Goal: Task Accomplishment & Management: Manage account settings

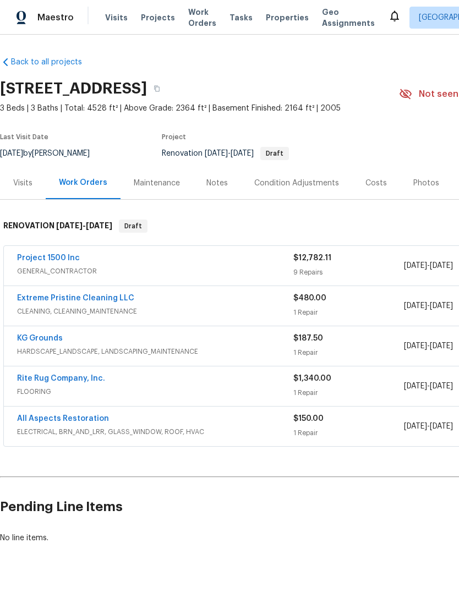
click at [289, 157] on div "Draft" at bounding box center [274, 153] width 29 height 13
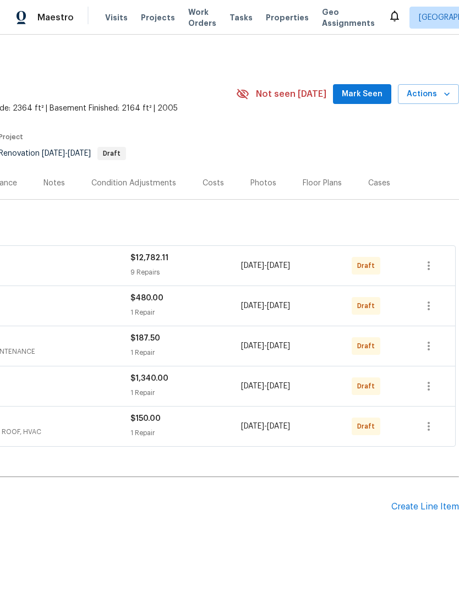
scroll to position [0, 163]
click at [436, 264] on button "button" at bounding box center [428, 266] width 26 height 26
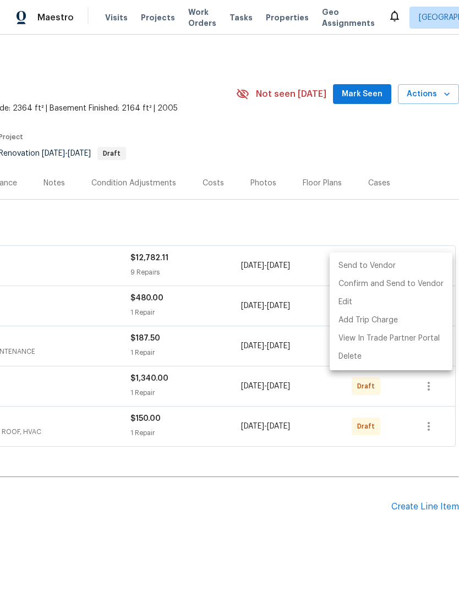
click at [424, 176] on div at bounding box center [229, 299] width 459 height 598
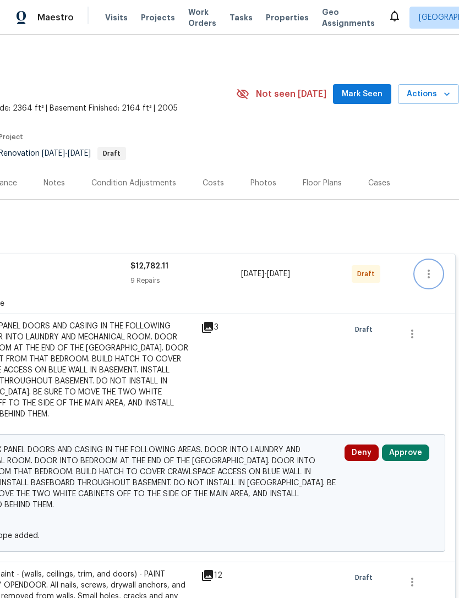
click at [427, 275] on icon "button" at bounding box center [428, 273] width 13 height 13
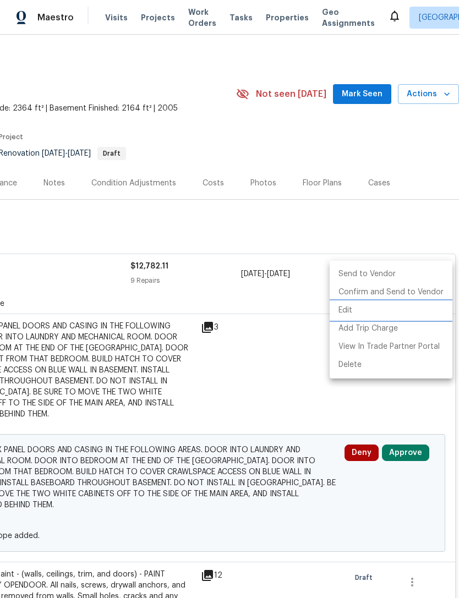
click at [353, 312] on li "Edit" at bounding box center [391, 311] width 123 height 18
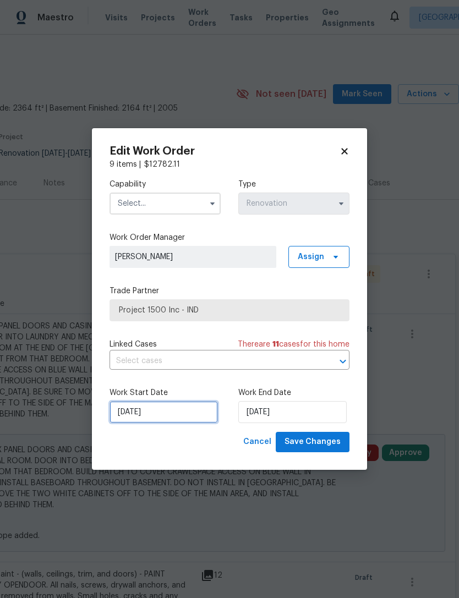
click at [162, 414] on input "8/19/2025" at bounding box center [164, 412] width 108 height 22
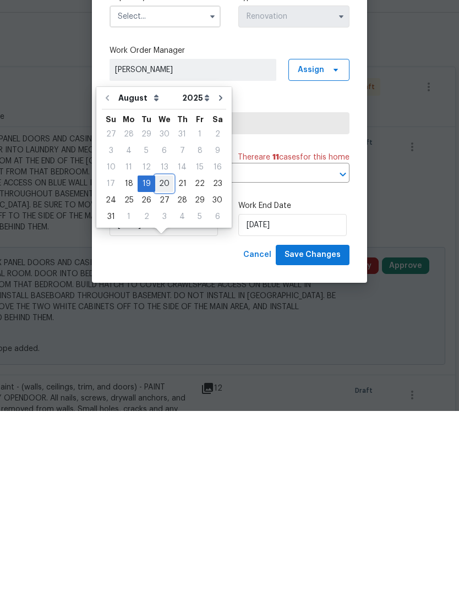
click at [159, 363] on div "20" at bounding box center [164, 370] width 18 height 15
type input "[DATE]"
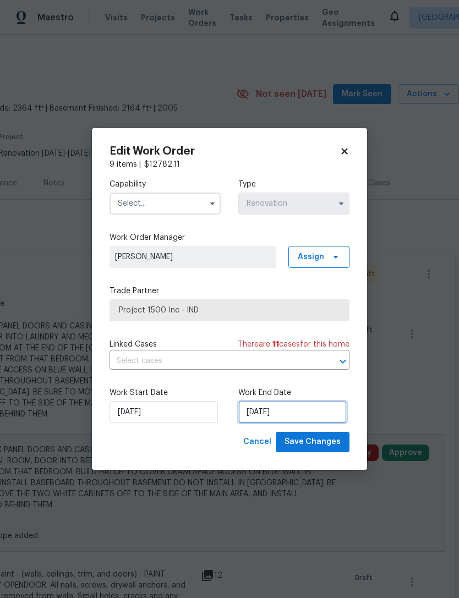
click at [318, 409] on input "8/24/2025" at bounding box center [292, 412] width 108 height 22
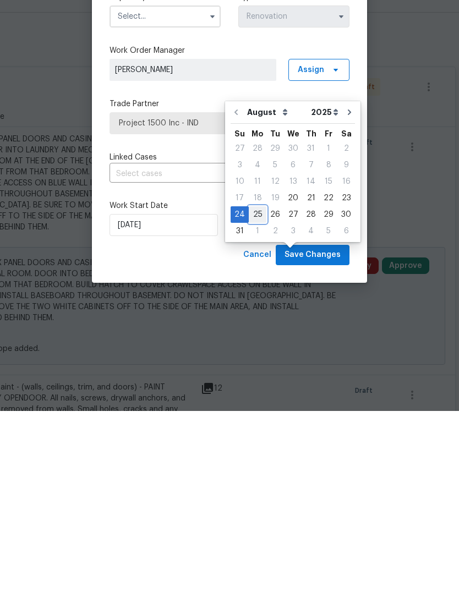
click at [256, 394] on div "25" at bounding box center [258, 401] width 18 height 15
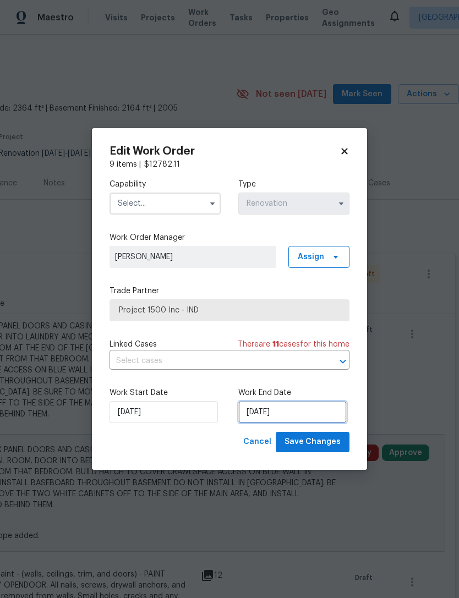
click at [335, 411] on input "[DATE]" at bounding box center [292, 412] width 108 height 22
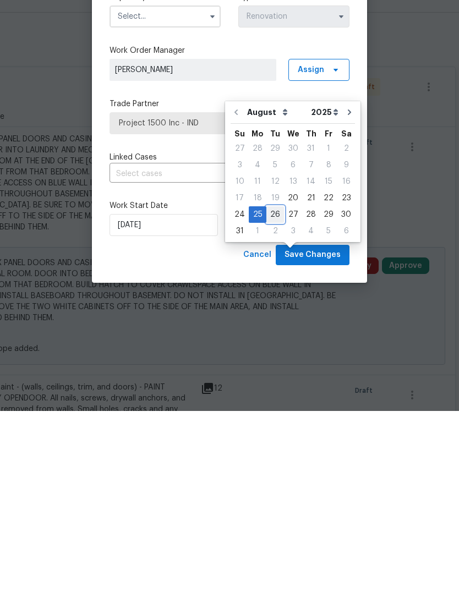
click at [269, 394] on div "26" at bounding box center [275, 401] width 18 height 15
type input "[DATE]"
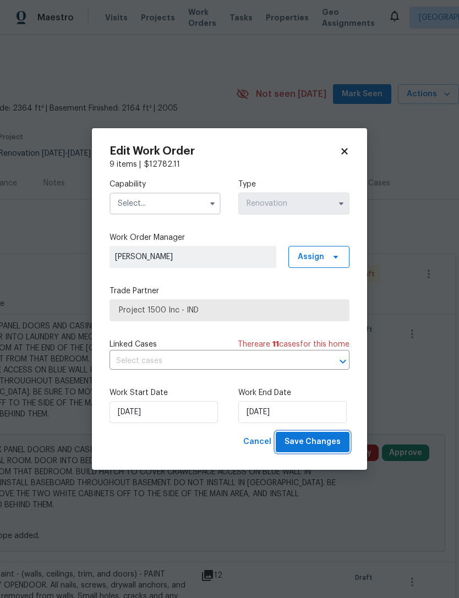
click at [334, 441] on span "Save Changes" at bounding box center [313, 442] width 56 height 14
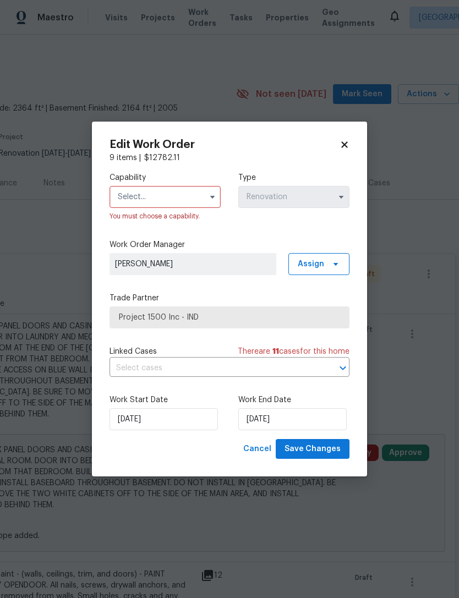
click at [129, 194] on input "text" at bounding box center [165, 197] width 111 height 22
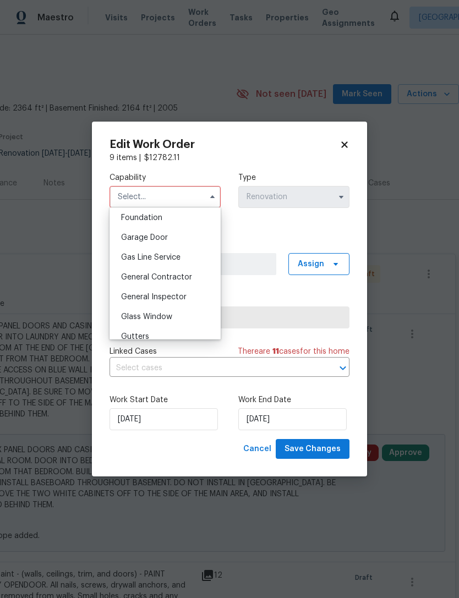
scroll to position [470, 0]
click at [123, 279] on span "General Contractor" at bounding box center [156, 276] width 71 height 8
type input "General Contractor"
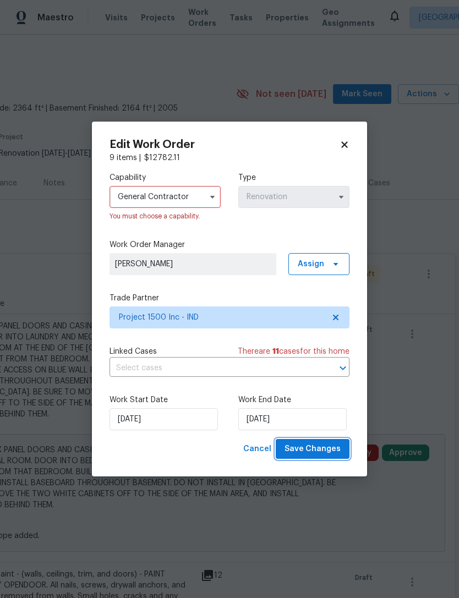
click at [339, 451] on span "Save Changes" at bounding box center [313, 449] width 56 height 14
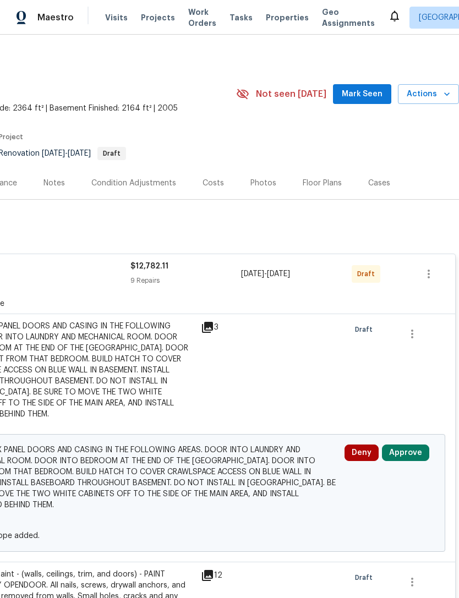
scroll to position [0, 163]
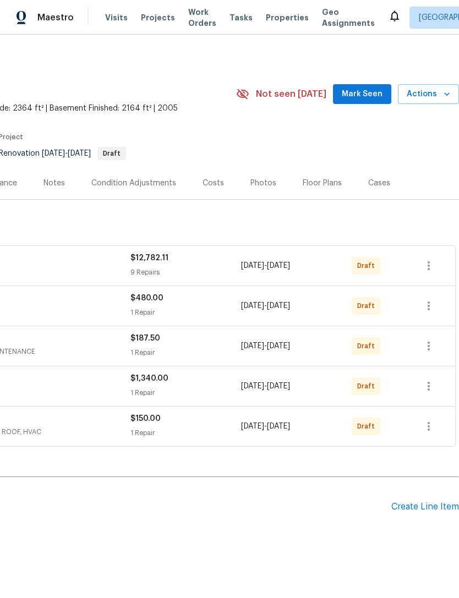
scroll to position [0, 163]
click at [427, 267] on icon "button" at bounding box center [428, 265] width 13 height 13
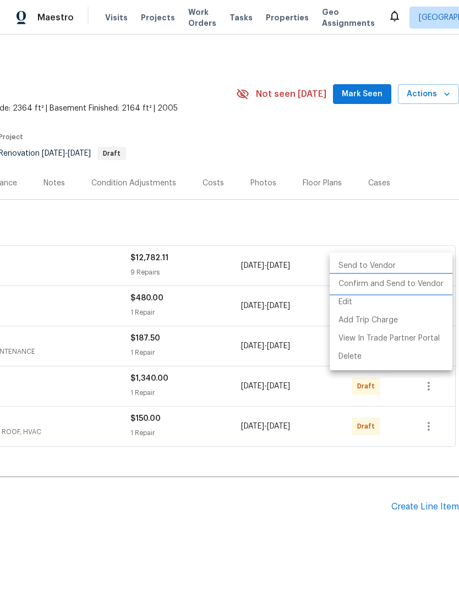
click at [418, 285] on li "Confirm and Send to Vendor" at bounding box center [391, 284] width 123 height 18
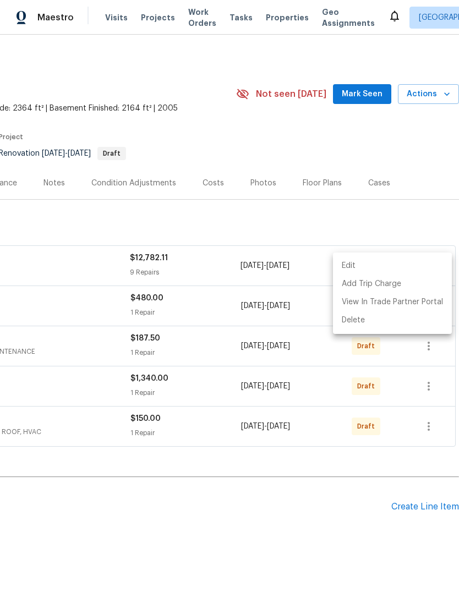
click at [395, 367] on div at bounding box center [229, 299] width 459 height 598
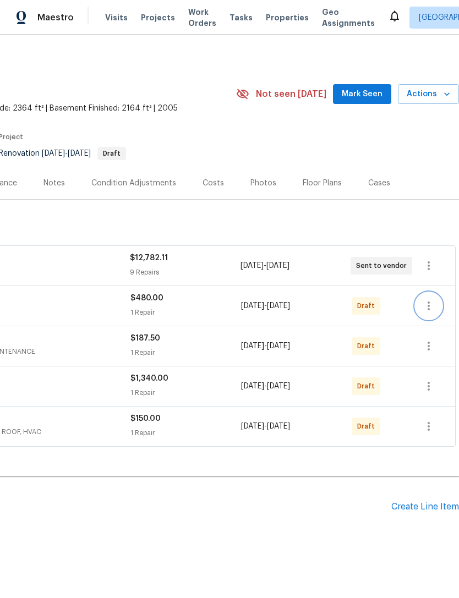
click at [431, 307] on icon "button" at bounding box center [428, 305] width 13 height 13
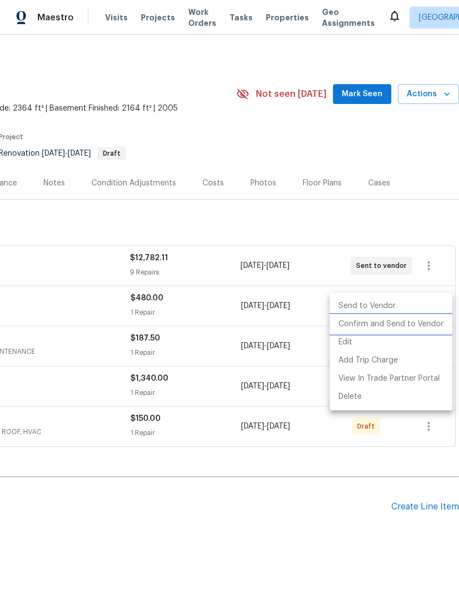
click at [406, 325] on li "Confirm and Send to Vendor" at bounding box center [391, 324] width 123 height 18
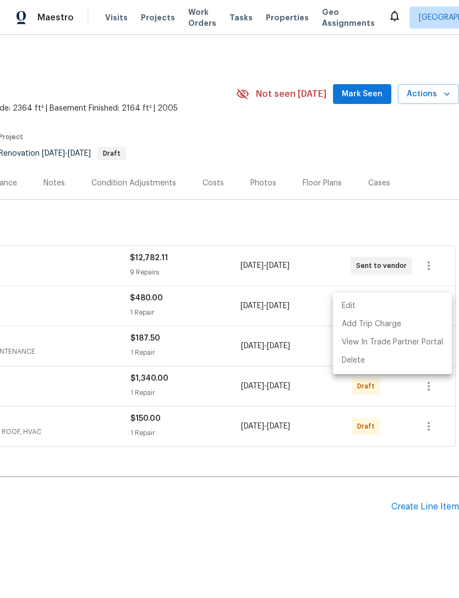
click at [387, 391] on div at bounding box center [229, 299] width 459 height 598
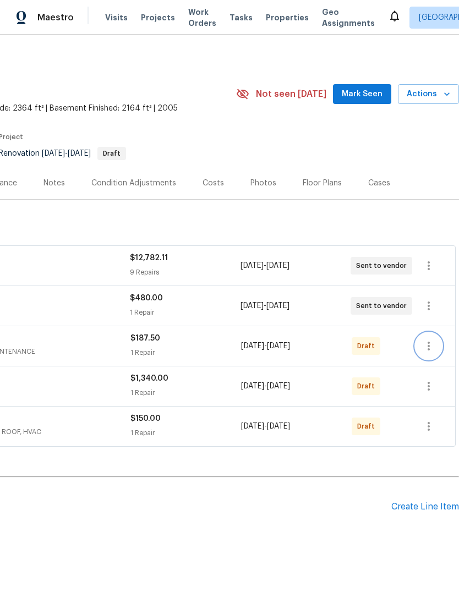
click at [428, 348] on icon "button" at bounding box center [428, 346] width 13 height 13
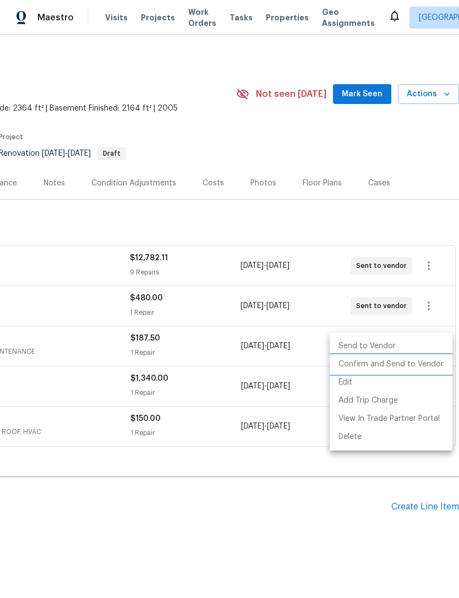
click at [395, 368] on li "Confirm and Send to Vendor" at bounding box center [391, 365] width 123 height 18
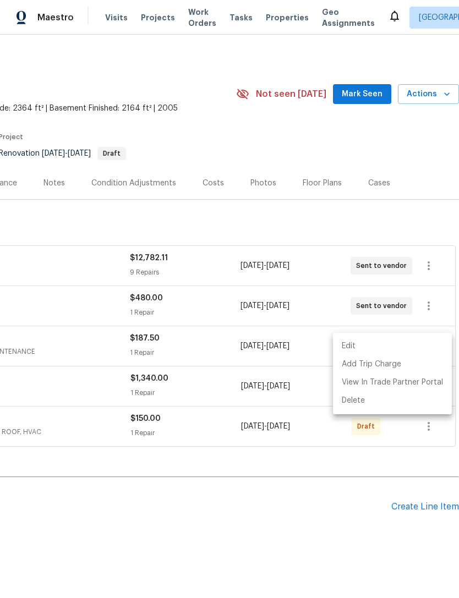
click at [391, 436] on div at bounding box center [229, 299] width 459 height 598
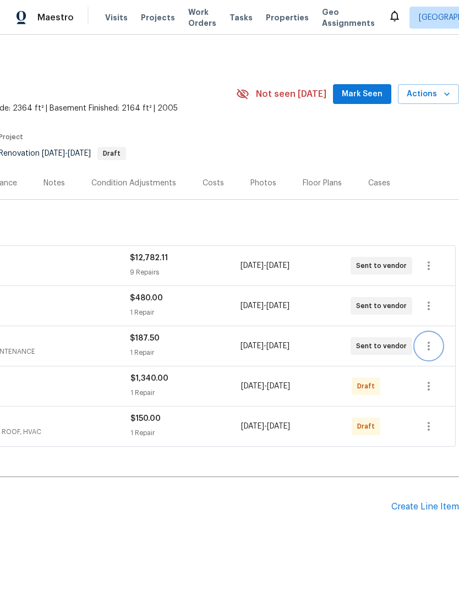
scroll to position [20, 0]
click at [428, 380] on icon "button" at bounding box center [428, 386] width 13 height 13
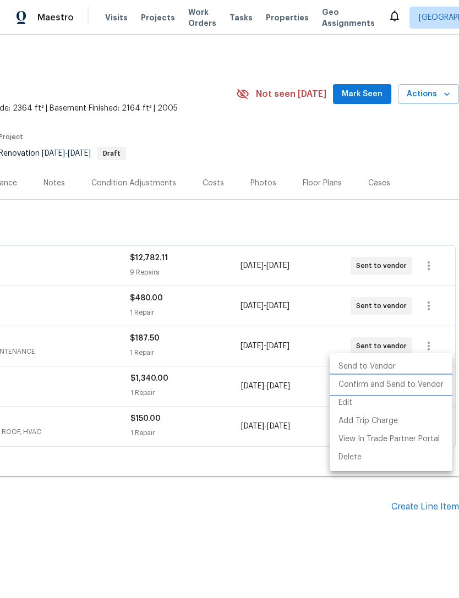
click at [391, 386] on li "Confirm and Send to Vendor" at bounding box center [391, 385] width 123 height 18
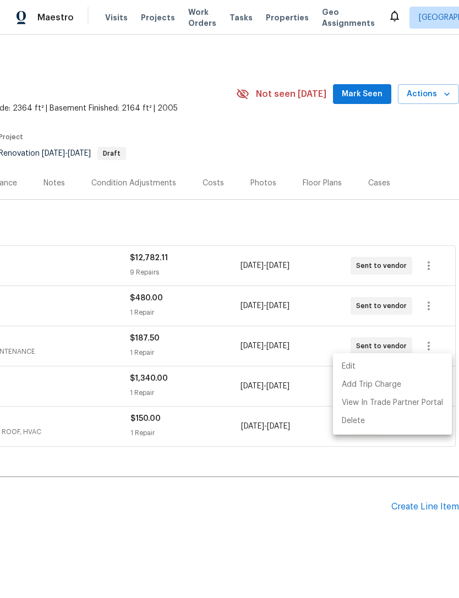
click at [310, 411] on div at bounding box center [229, 299] width 459 height 598
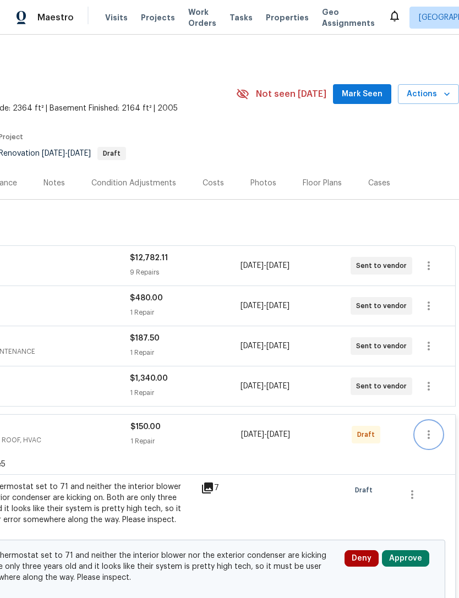
click at [429, 430] on icon "button" at bounding box center [429, 434] width 2 height 9
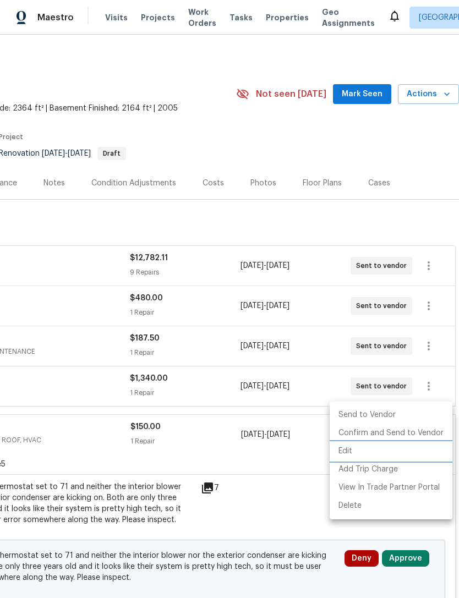
click at [354, 457] on li "Edit" at bounding box center [391, 451] width 123 height 18
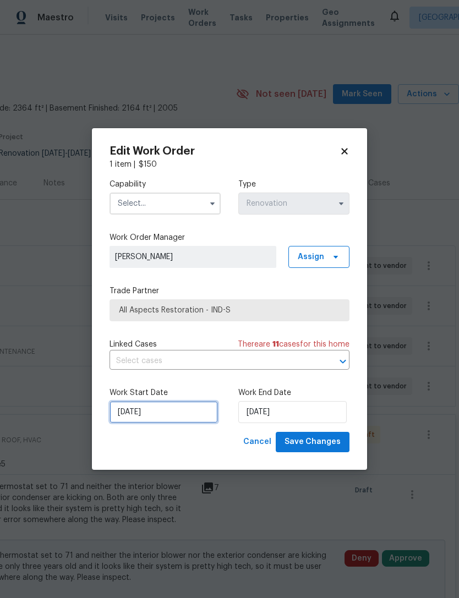
click at [160, 416] on input "[DATE]" at bounding box center [164, 412] width 108 height 22
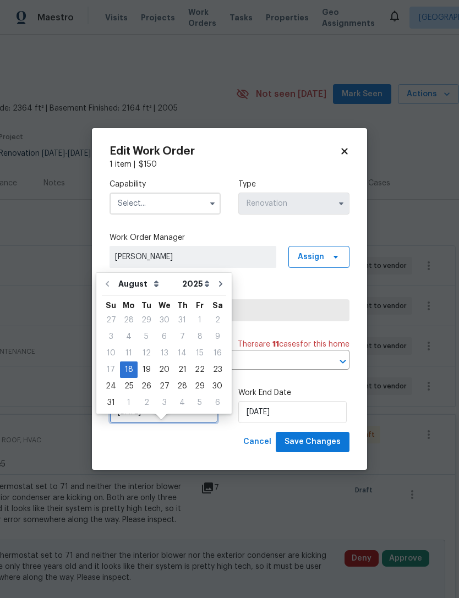
scroll to position [35, 0]
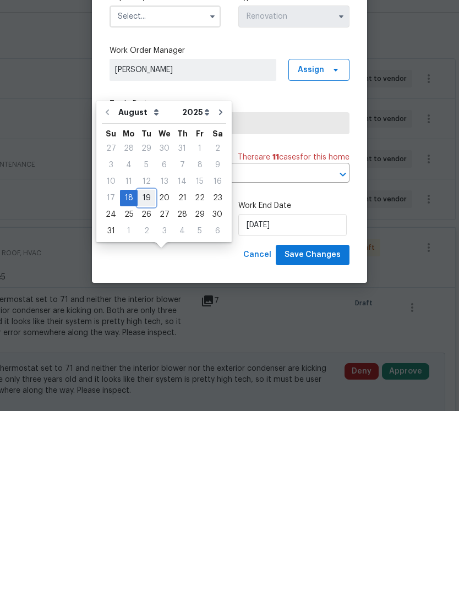
click at [141, 378] on div "19" at bounding box center [147, 385] width 18 height 15
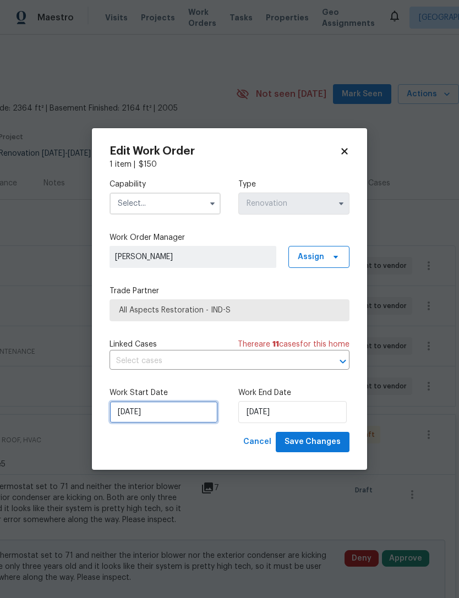
click at [165, 419] on input "8/19/2025" at bounding box center [164, 412] width 108 height 22
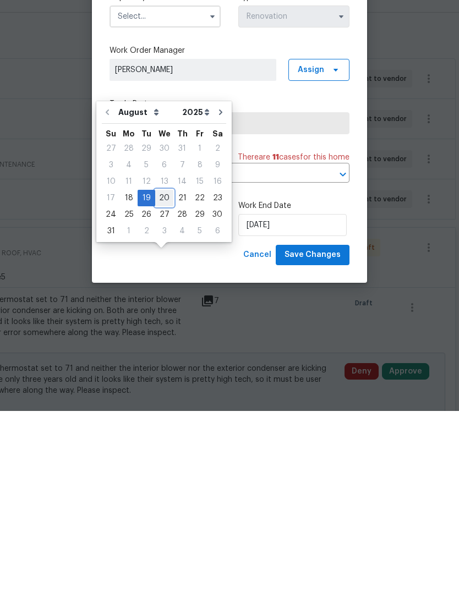
click at [159, 378] on div "20" at bounding box center [164, 385] width 18 height 15
type input "[DATE]"
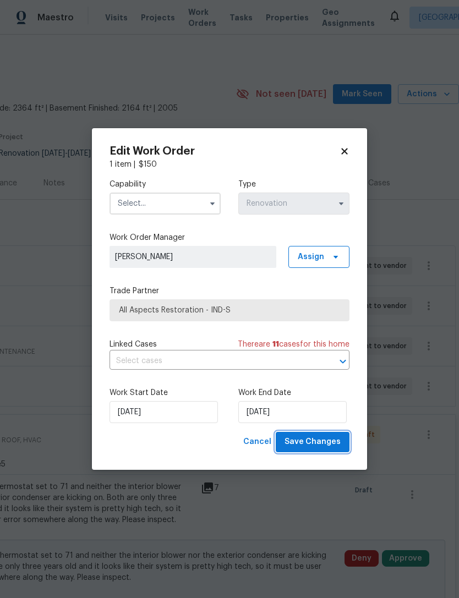
click at [337, 445] on span "Save Changes" at bounding box center [313, 442] width 56 height 14
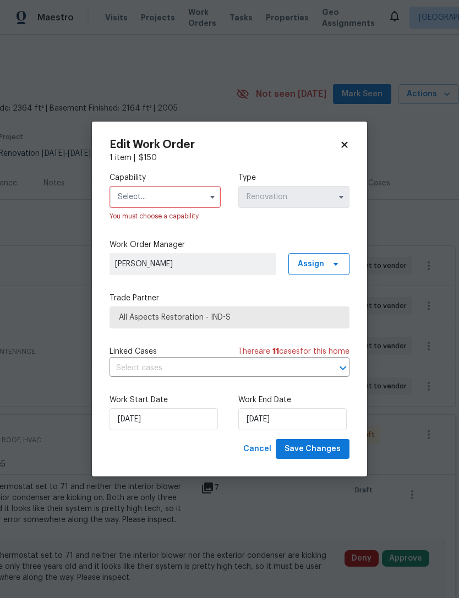
click at [145, 194] on input "text" at bounding box center [165, 197] width 111 height 22
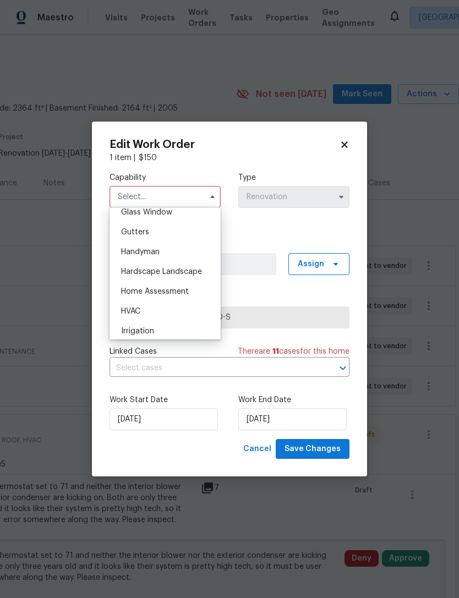
scroll to position [576, 0]
click at [123, 308] on span "HVAC" at bounding box center [130, 309] width 19 height 8
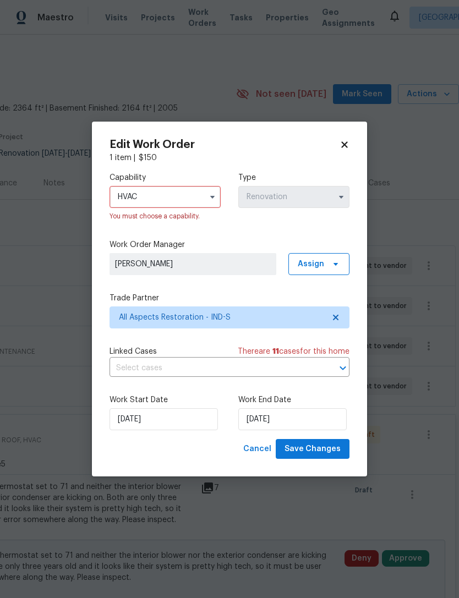
type input "HVAC"
click at [332, 455] on span "Save Changes" at bounding box center [313, 449] width 56 height 14
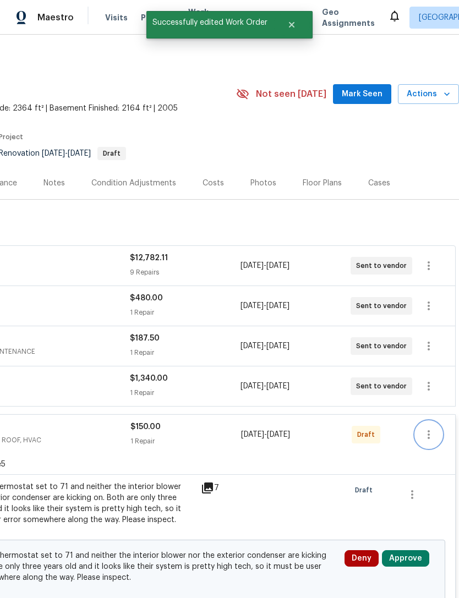
click at [429, 430] on icon "button" at bounding box center [429, 434] width 2 height 9
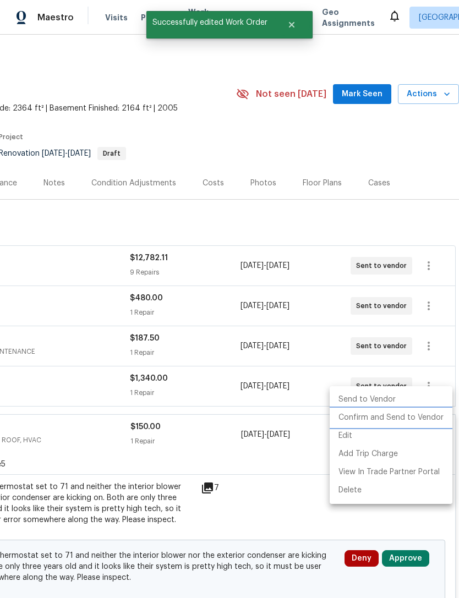
click at [394, 419] on li "Confirm and Send to Vendor" at bounding box center [391, 418] width 123 height 18
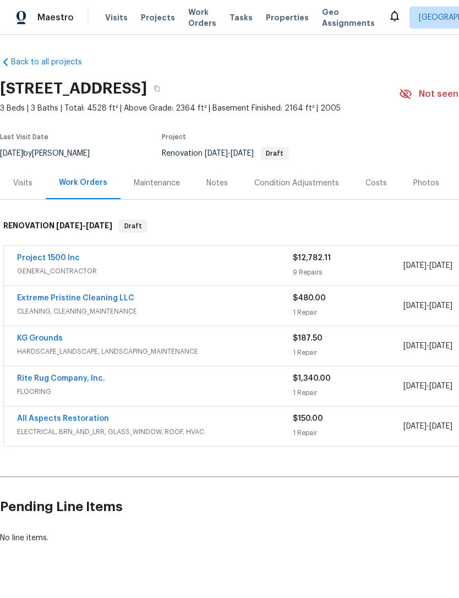
click at [43, 260] on link "Project 1500 Inc" at bounding box center [48, 258] width 63 height 8
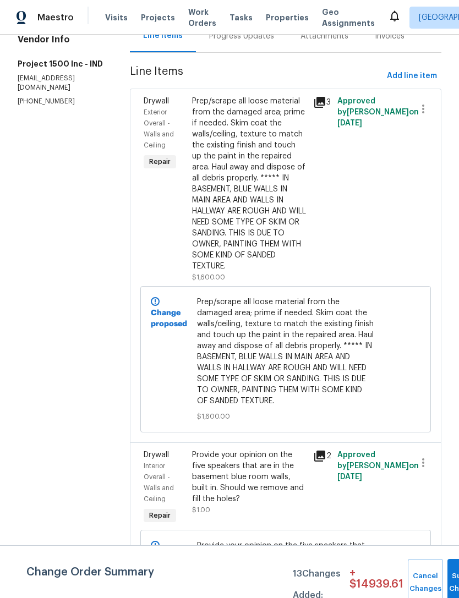
scroll to position [133, 0]
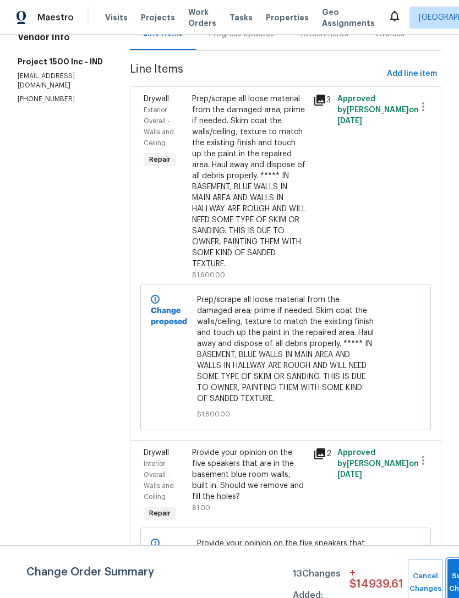
click at [450, 579] on button "Submit Changes" at bounding box center [464, 582] width 35 height 47
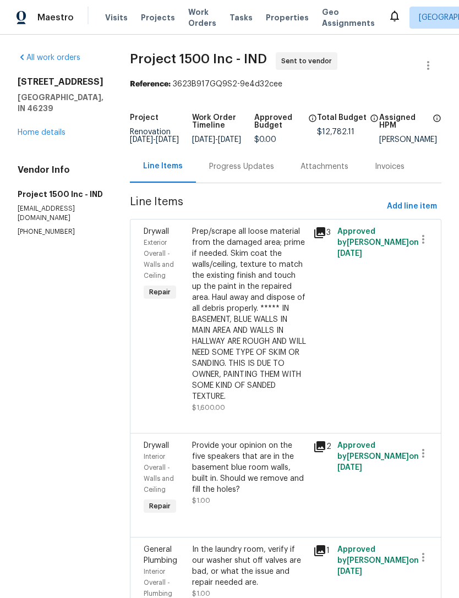
scroll to position [0, 0]
click at [236, 172] on div "Progress Updates" at bounding box center [241, 166] width 65 height 11
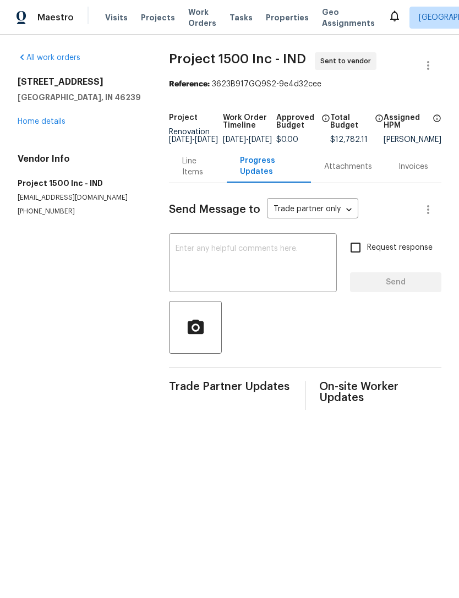
click at [176, 256] on textarea at bounding box center [253, 264] width 155 height 39
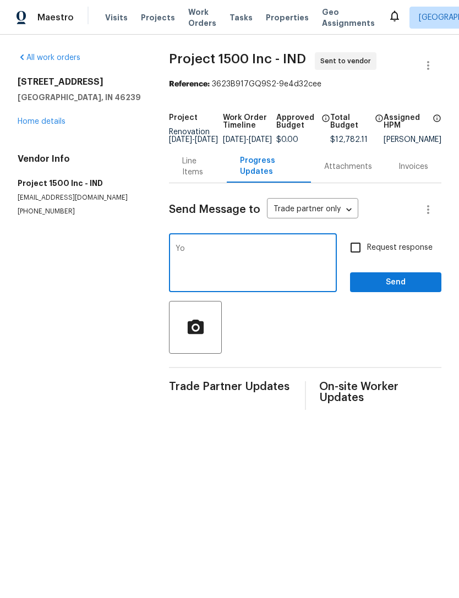
type textarea "Y"
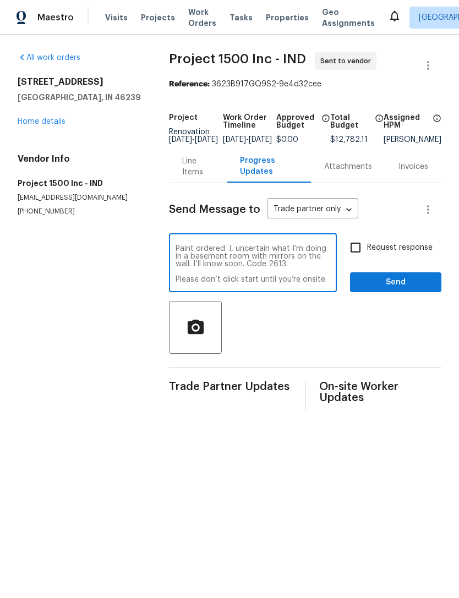
scroll to position [8, 0]
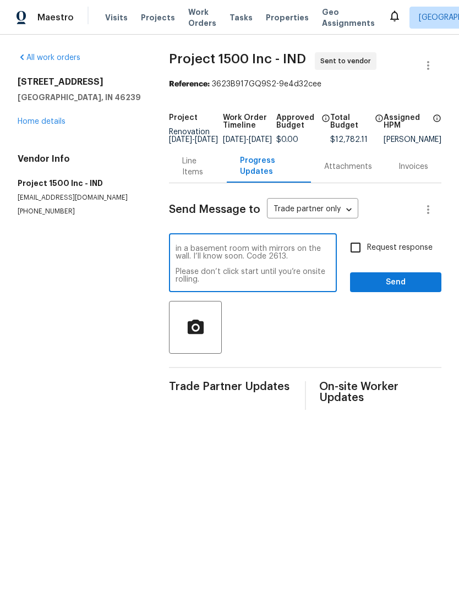
type textarea "Paint ordered. I, uncertain what I’m doing in a basement room with mirrors on t…"
click at [405, 289] on span "Send" at bounding box center [396, 283] width 74 height 14
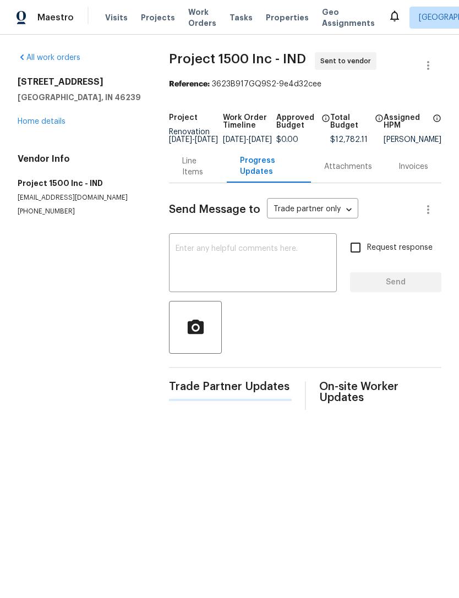
scroll to position [0, 0]
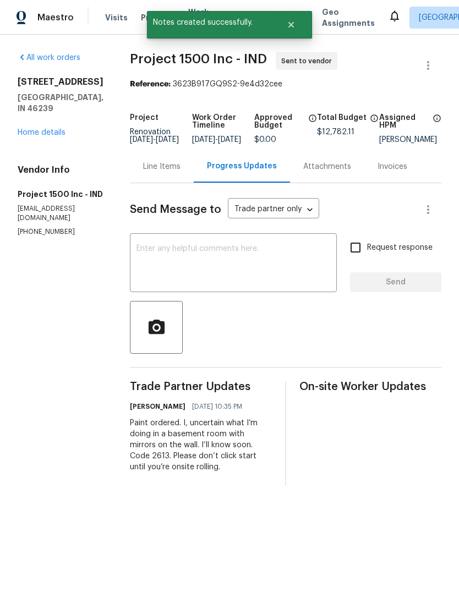
click at [413, 285] on div "Request response Send" at bounding box center [395, 264] width 91 height 56
